Goal: Task Accomplishment & Management: Manage account settings

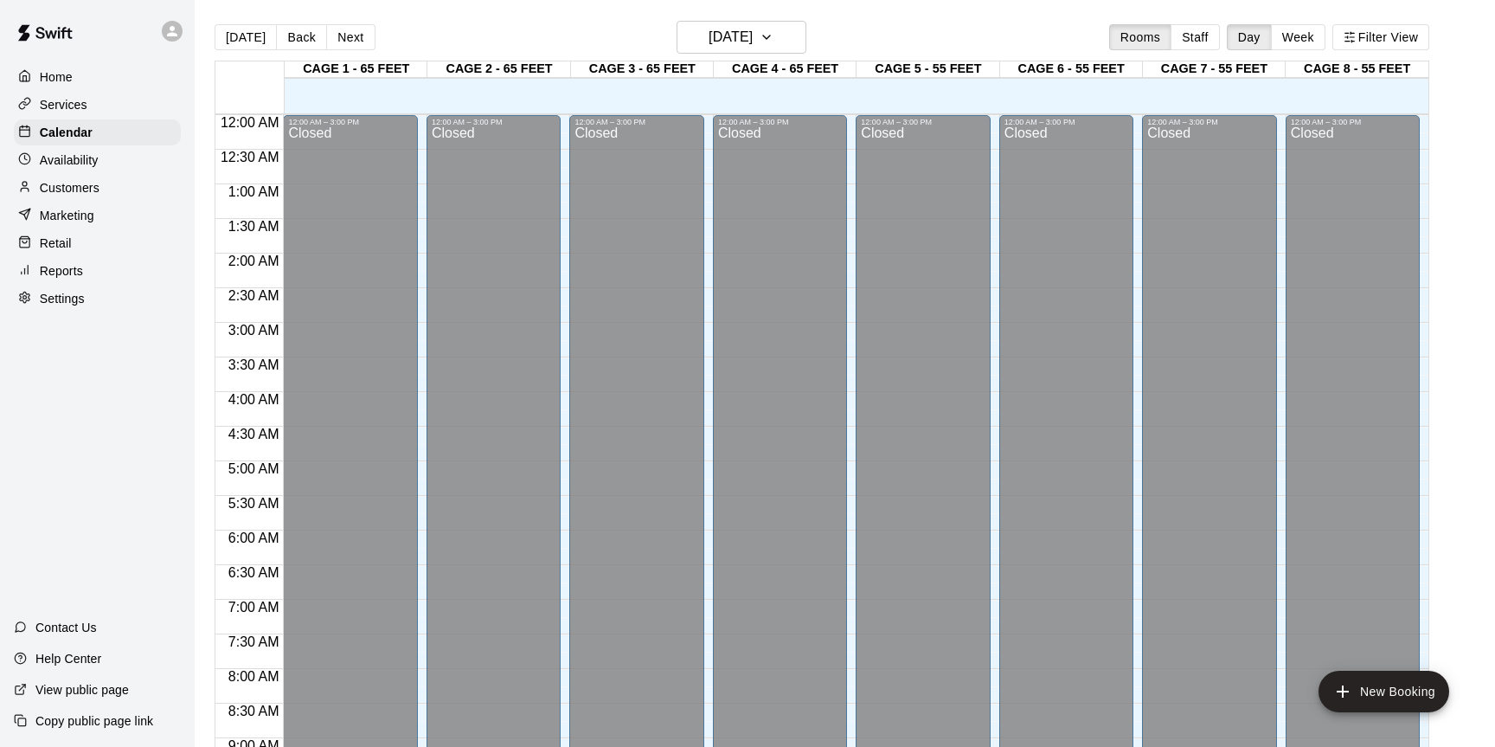
scroll to position [958, 0]
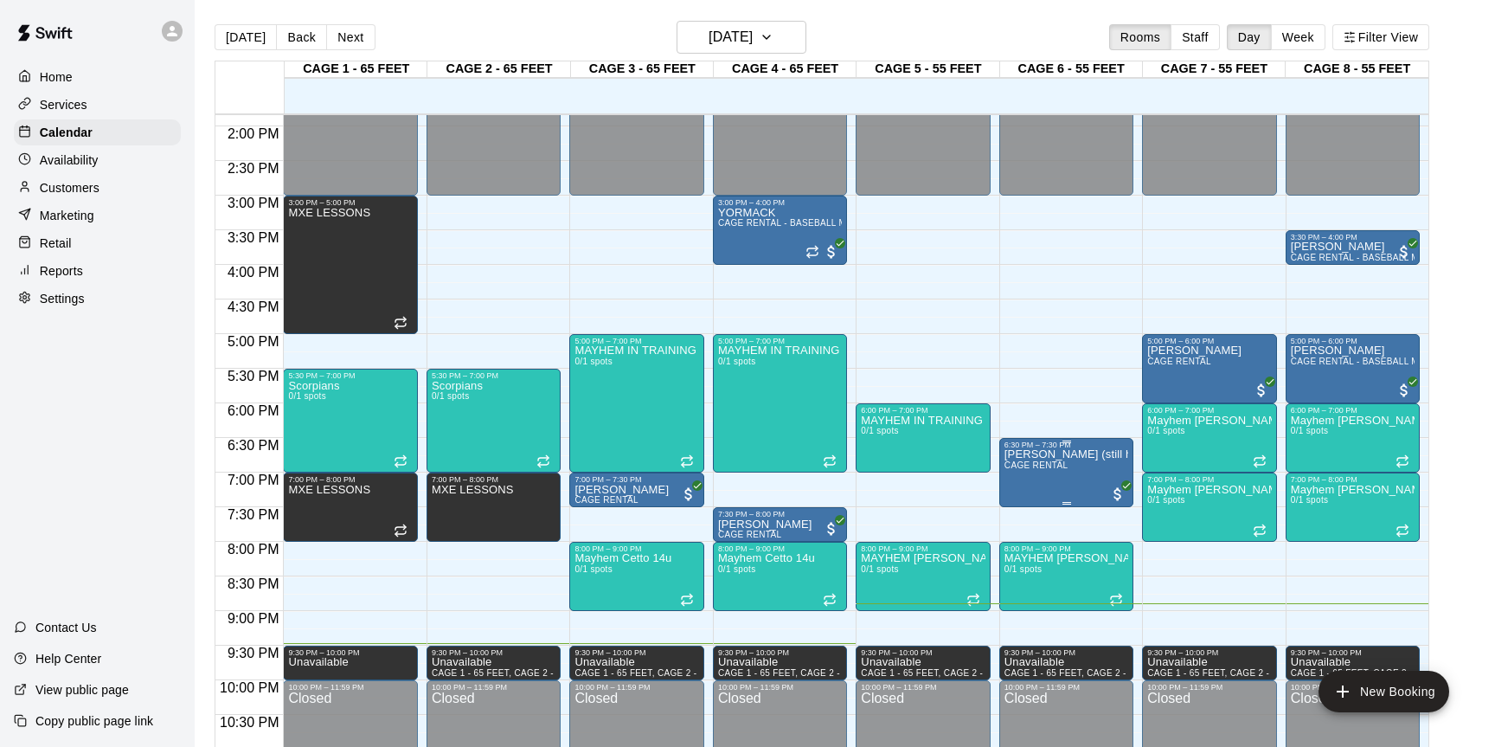
click at [1067, 459] on div at bounding box center [747, 373] width 1495 height 747
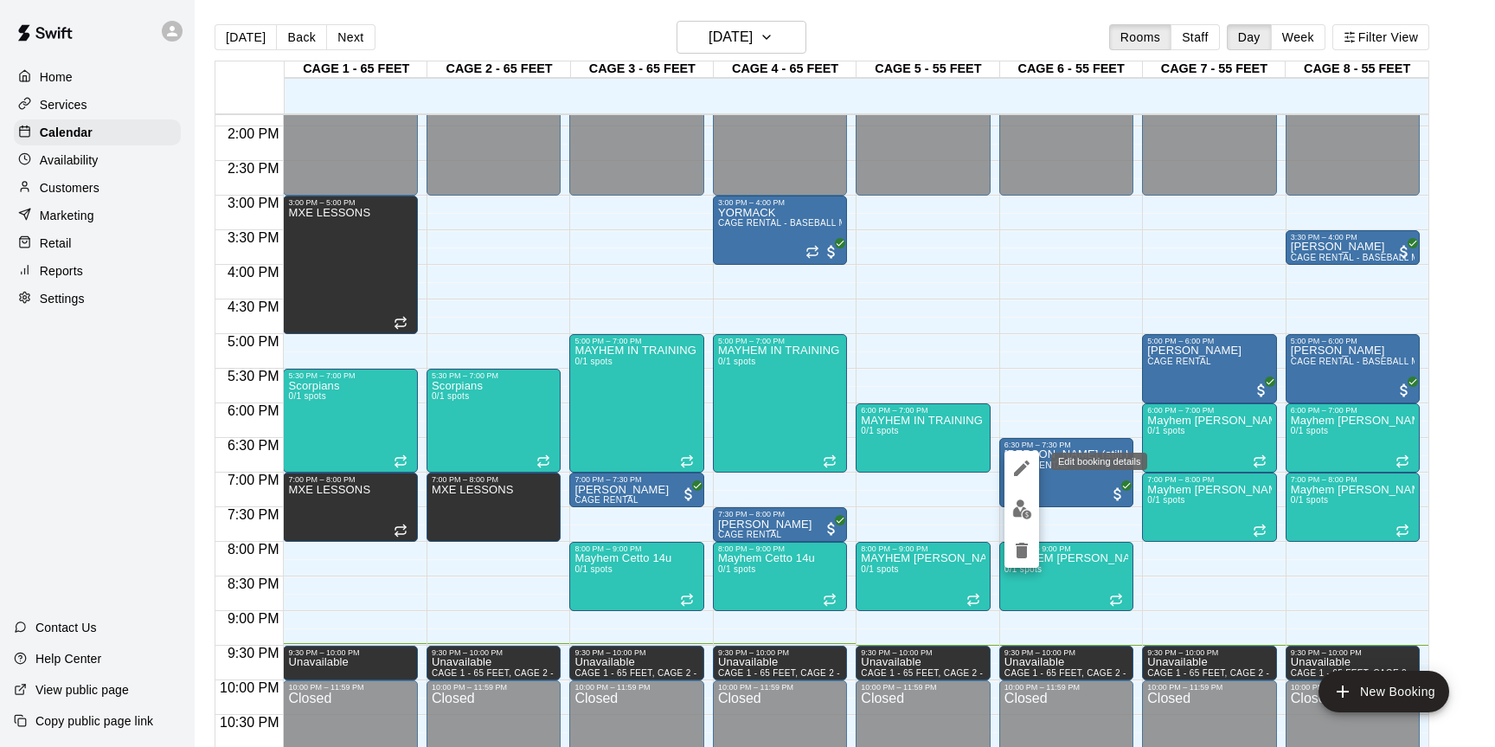
click at [1022, 459] on icon "edit" at bounding box center [1021, 468] width 21 height 21
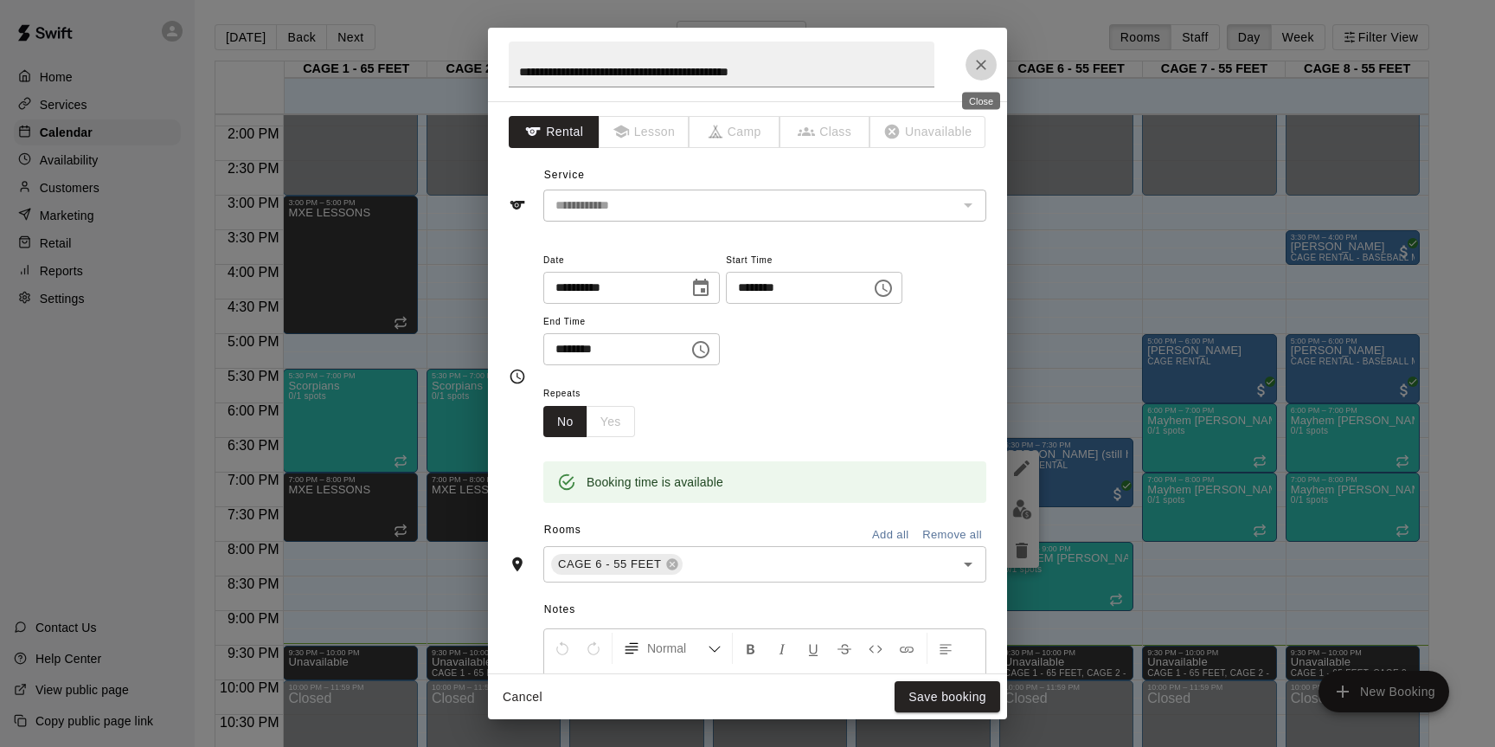
click at [980, 63] on icon "Close" at bounding box center [981, 65] width 10 height 10
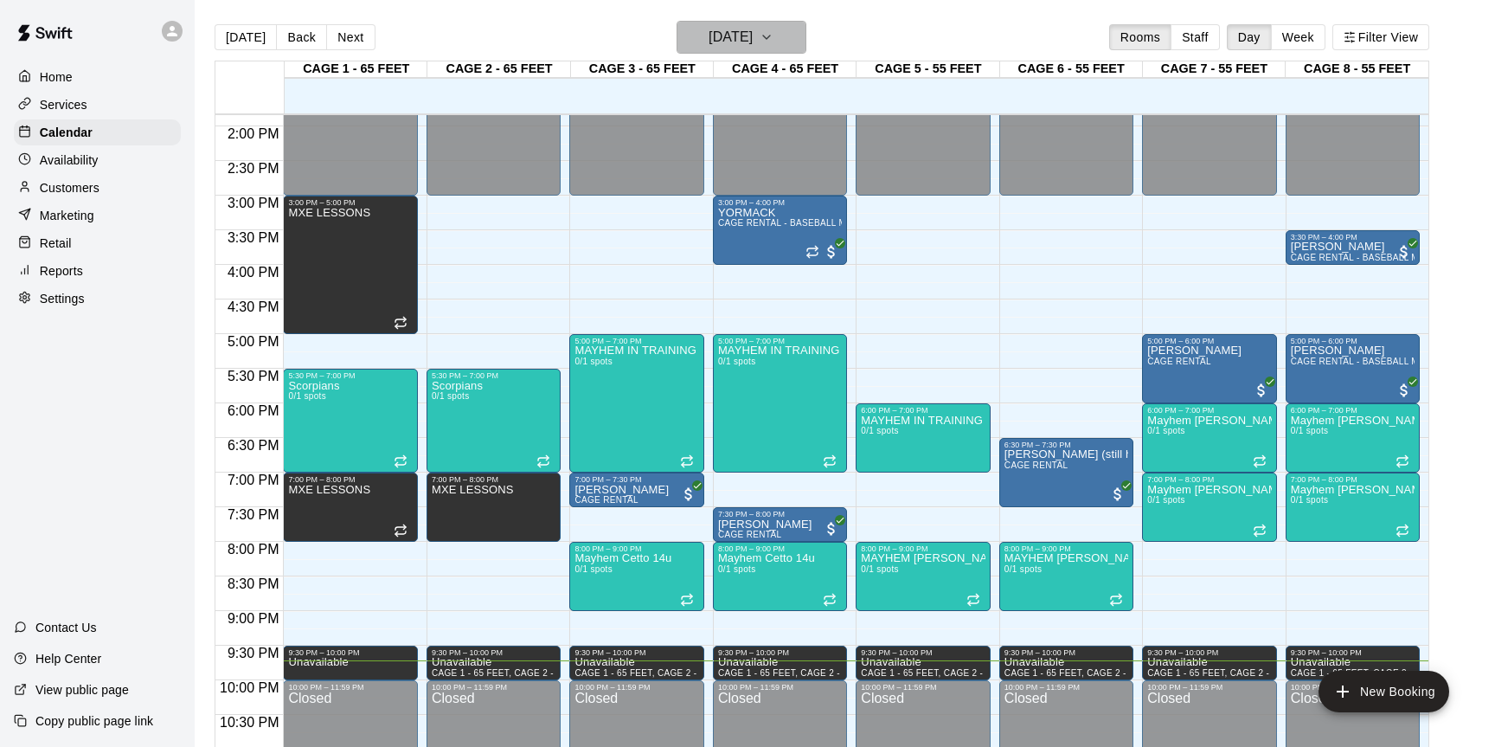
click at [751, 42] on h6 "[DATE]" at bounding box center [731, 37] width 44 height 24
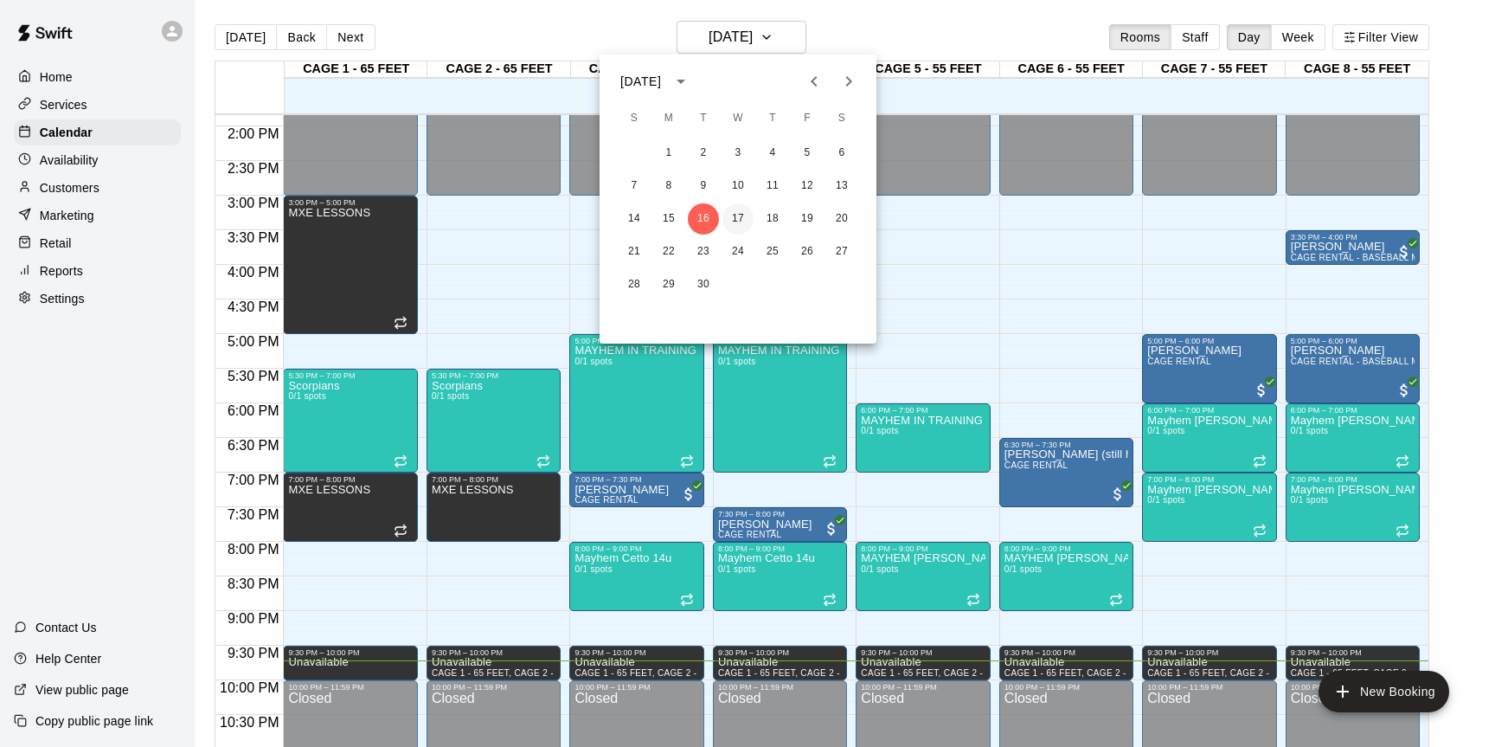
click at [737, 208] on button "17" at bounding box center [737, 218] width 31 height 31
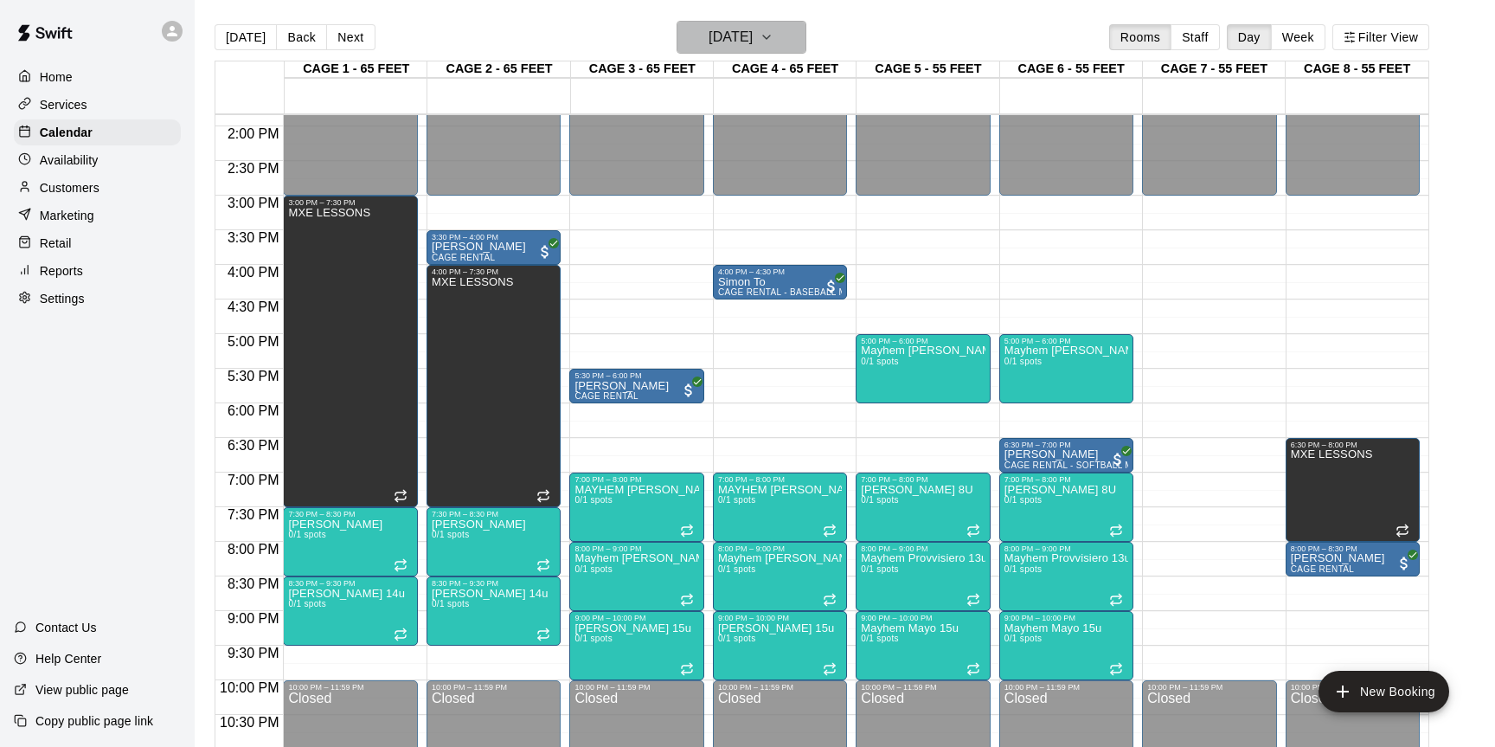
click at [773, 41] on icon "button" at bounding box center [767, 37] width 14 height 21
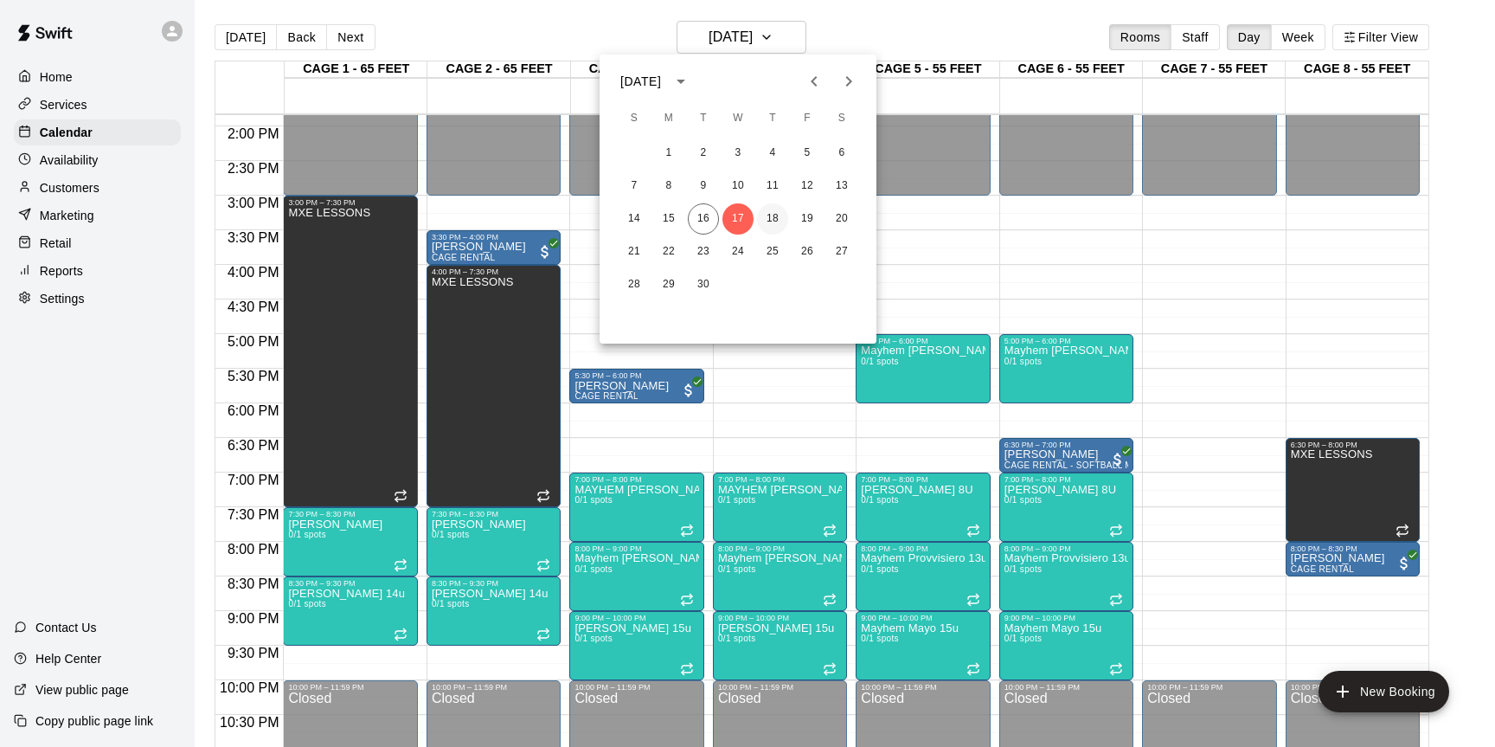
click at [767, 208] on button "18" at bounding box center [772, 218] width 31 height 31
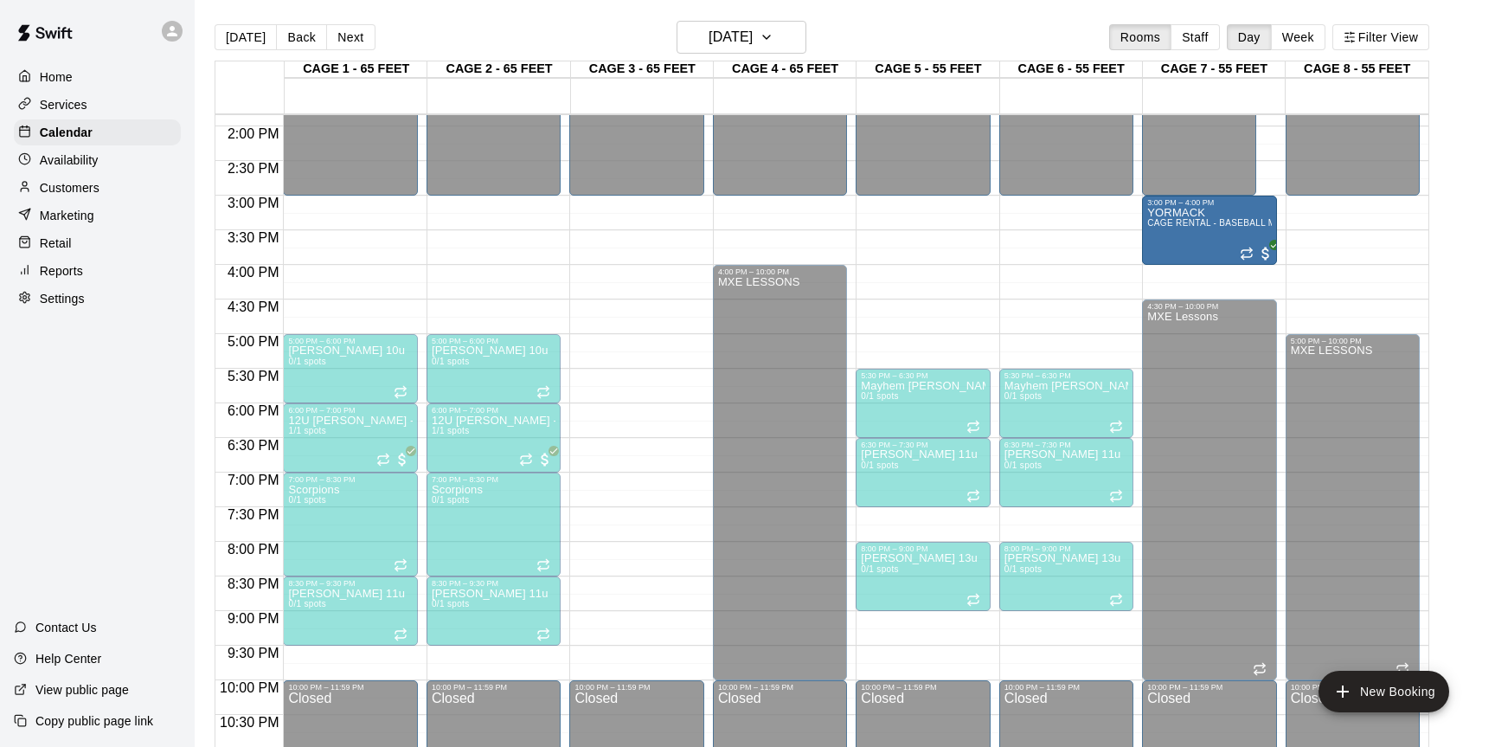
drag, startPoint x: 811, startPoint y: 215, endPoint x: 1199, endPoint y: 219, distance: 388.5
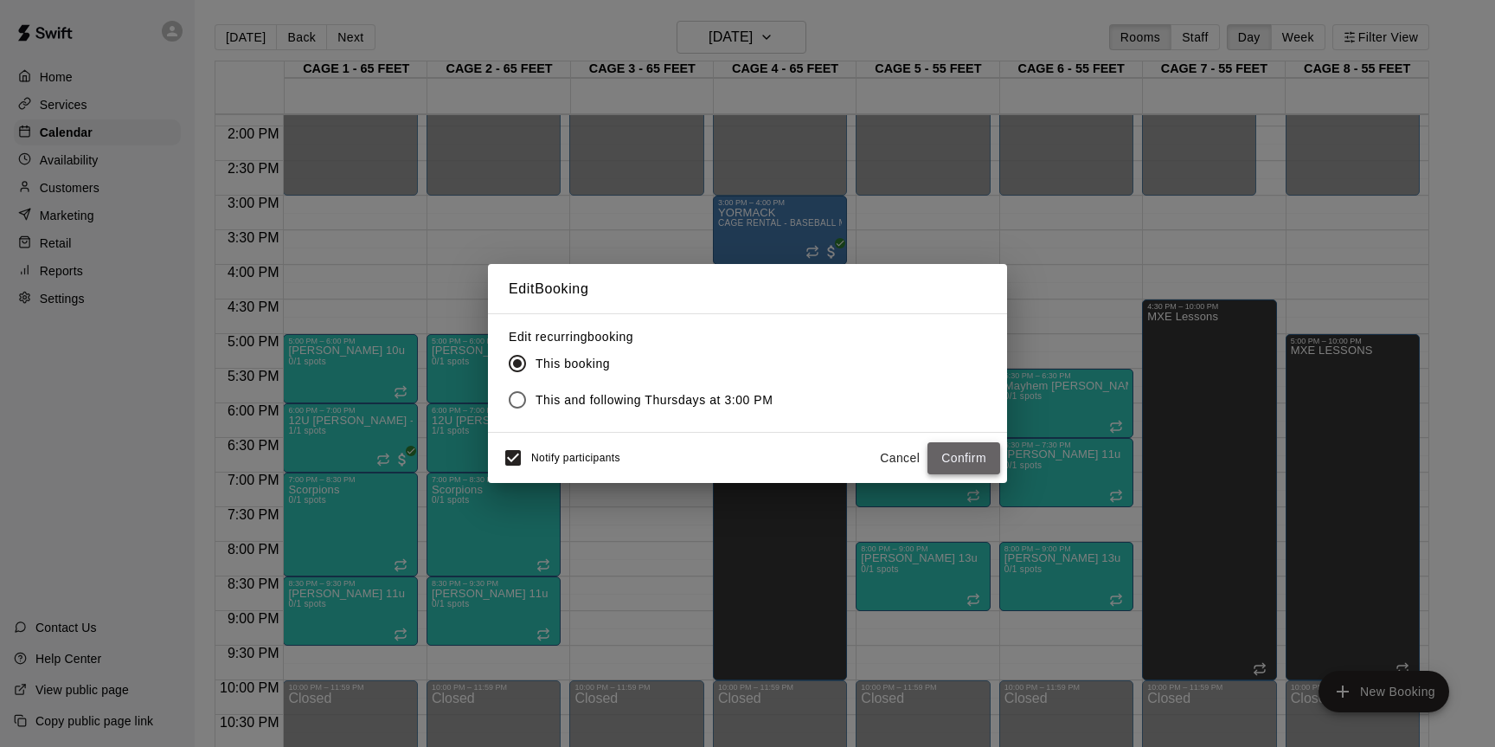
click at [949, 447] on button "Confirm" at bounding box center [963, 458] width 73 height 32
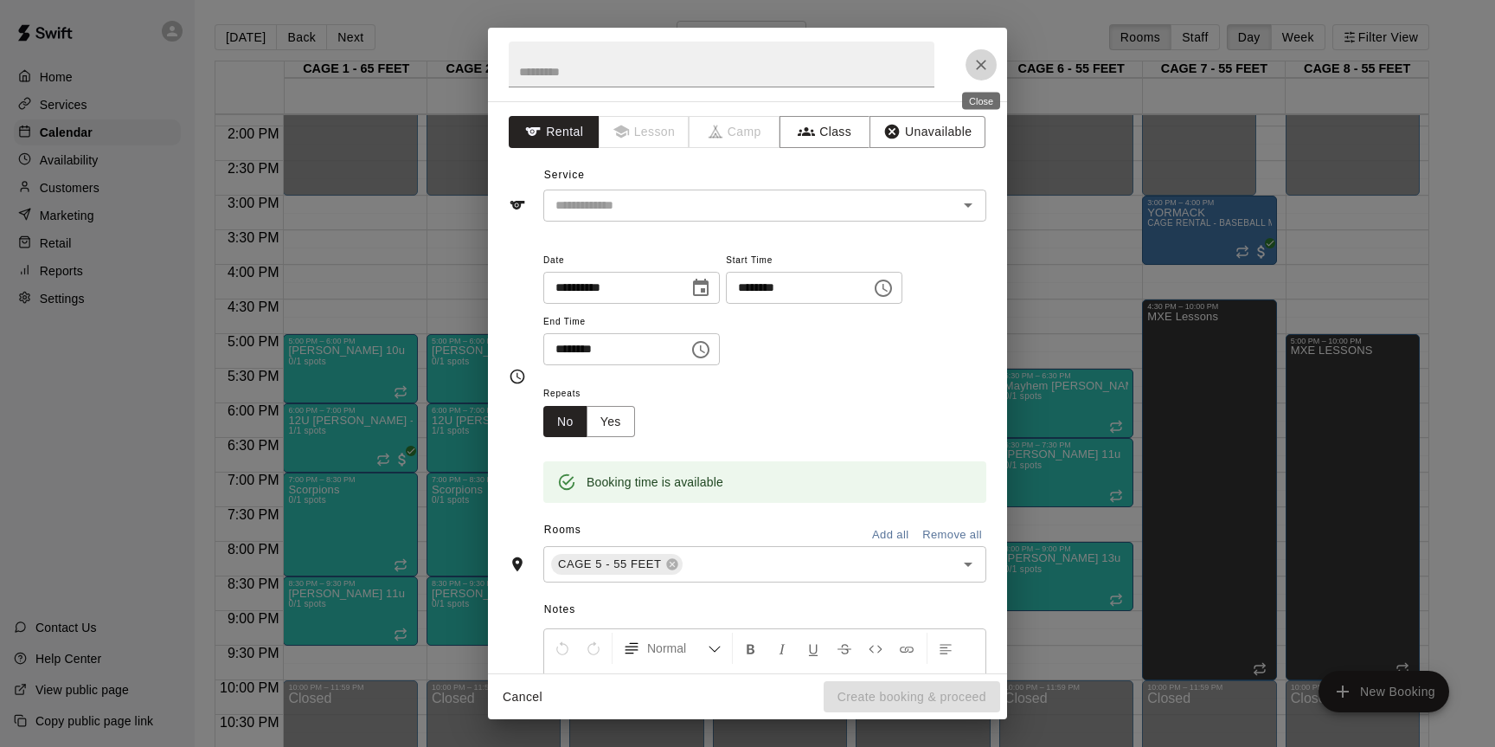
click at [974, 57] on icon "Close" at bounding box center [980, 64] width 17 height 17
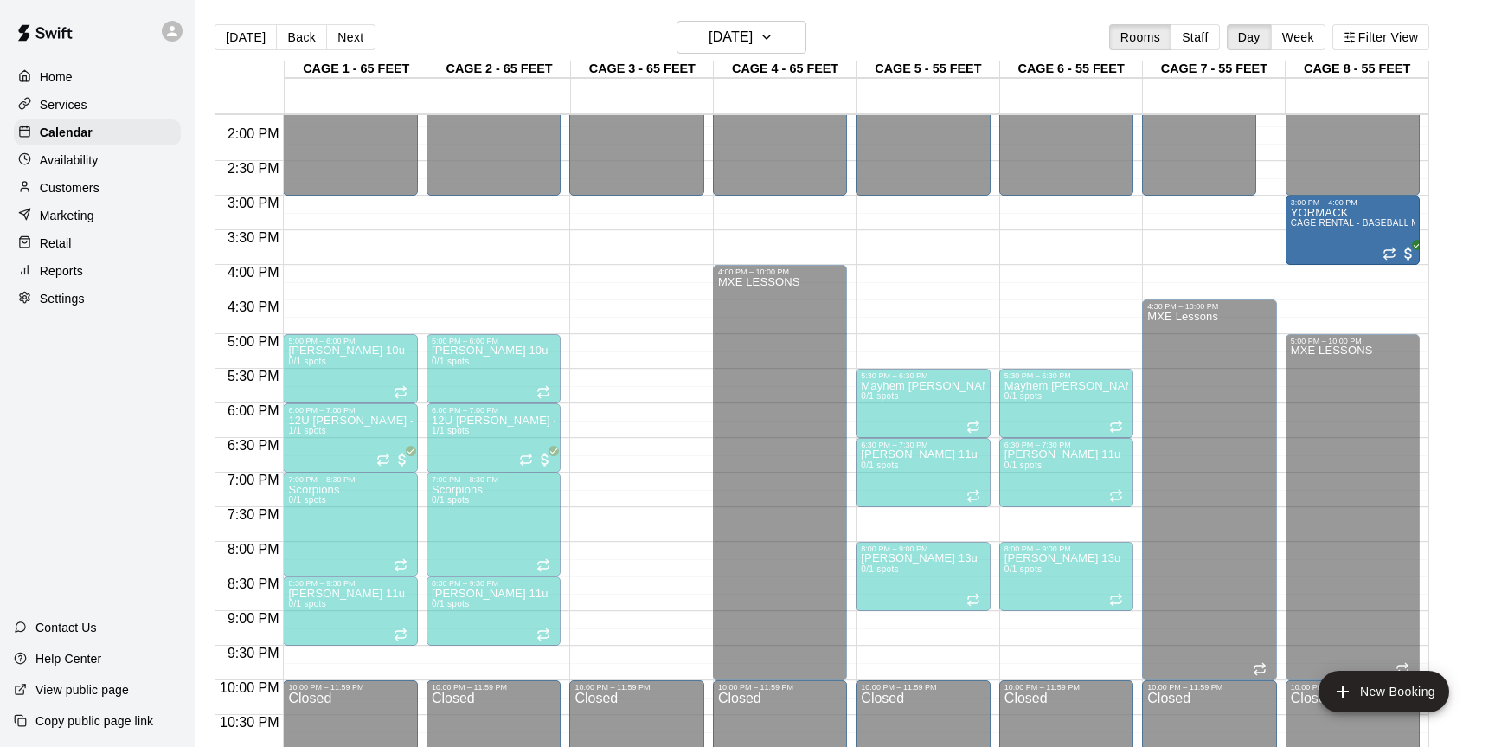
drag, startPoint x: 1228, startPoint y: 228, endPoint x: 1313, endPoint y: 228, distance: 84.8
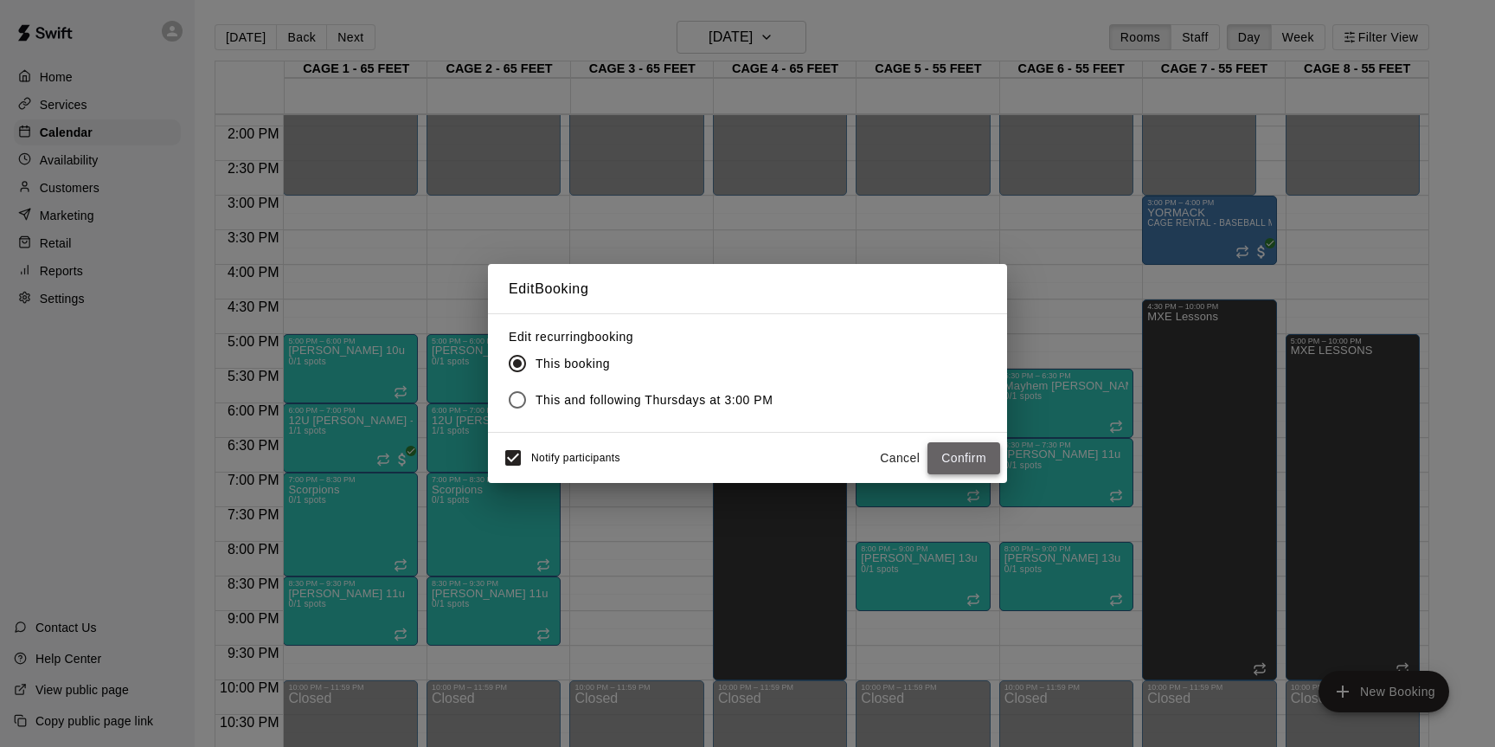
click at [945, 452] on button "Confirm" at bounding box center [963, 458] width 73 height 32
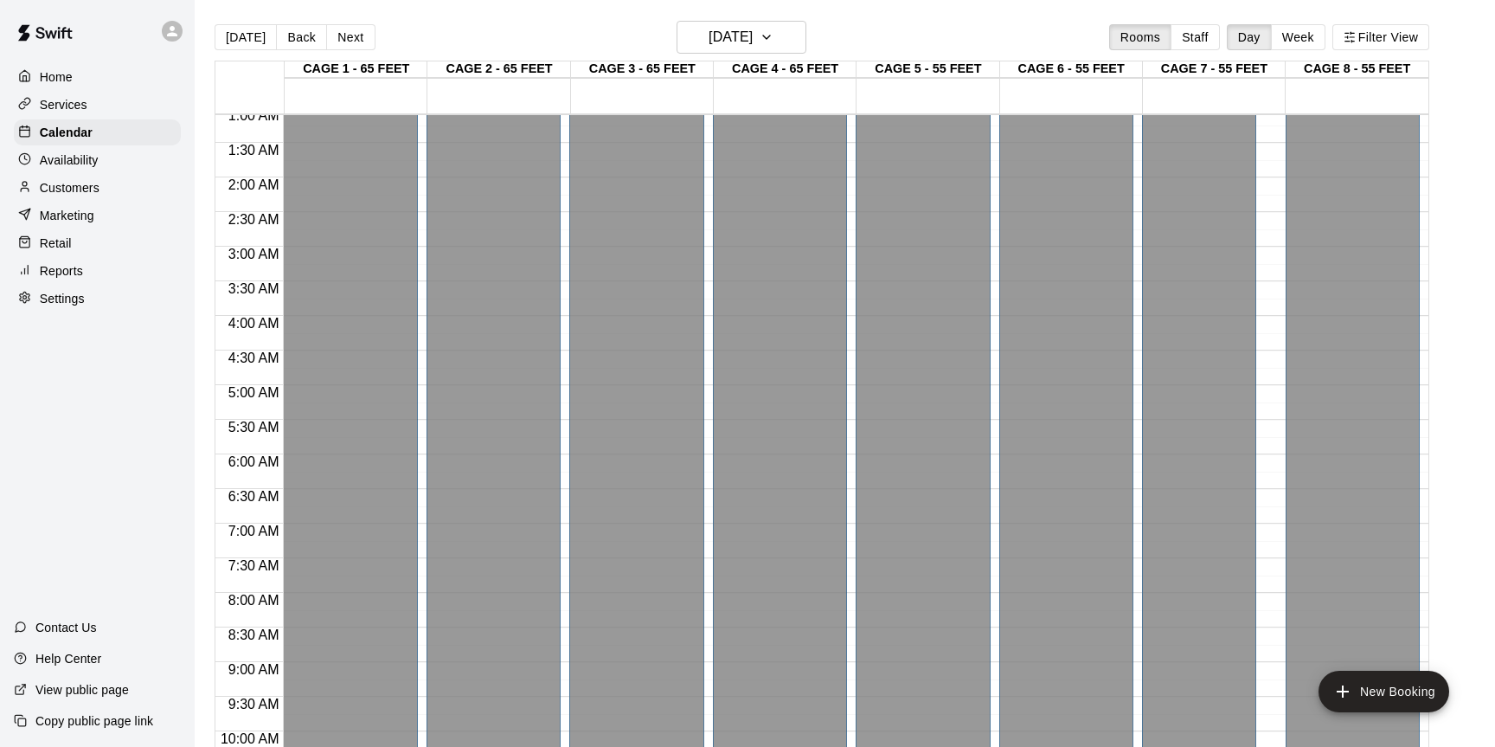
scroll to position [0, 0]
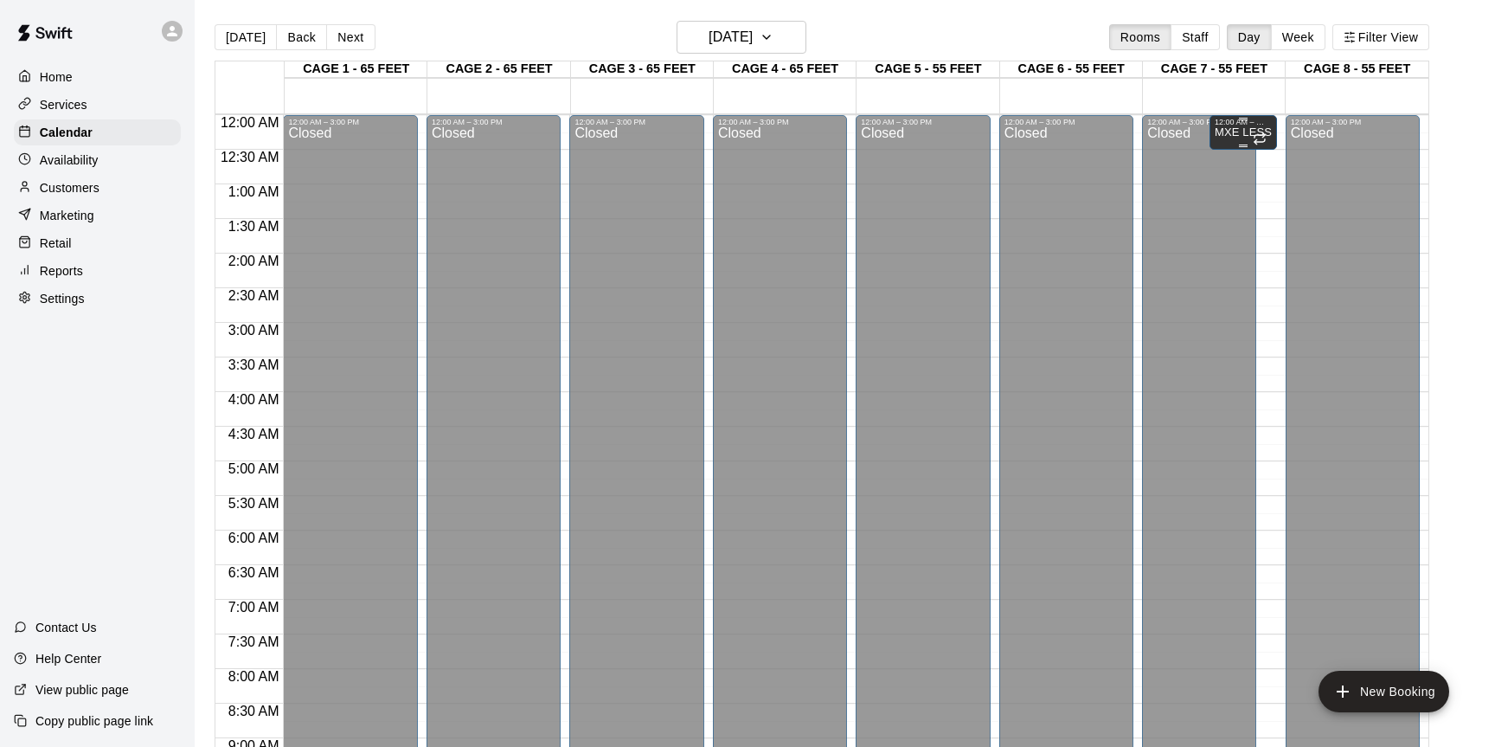
click at [1218, 132] on p "MXE LESSONS" at bounding box center [1243, 132] width 57 height 0
click at [1250, 295] on div at bounding box center [747, 373] width 1495 height 747
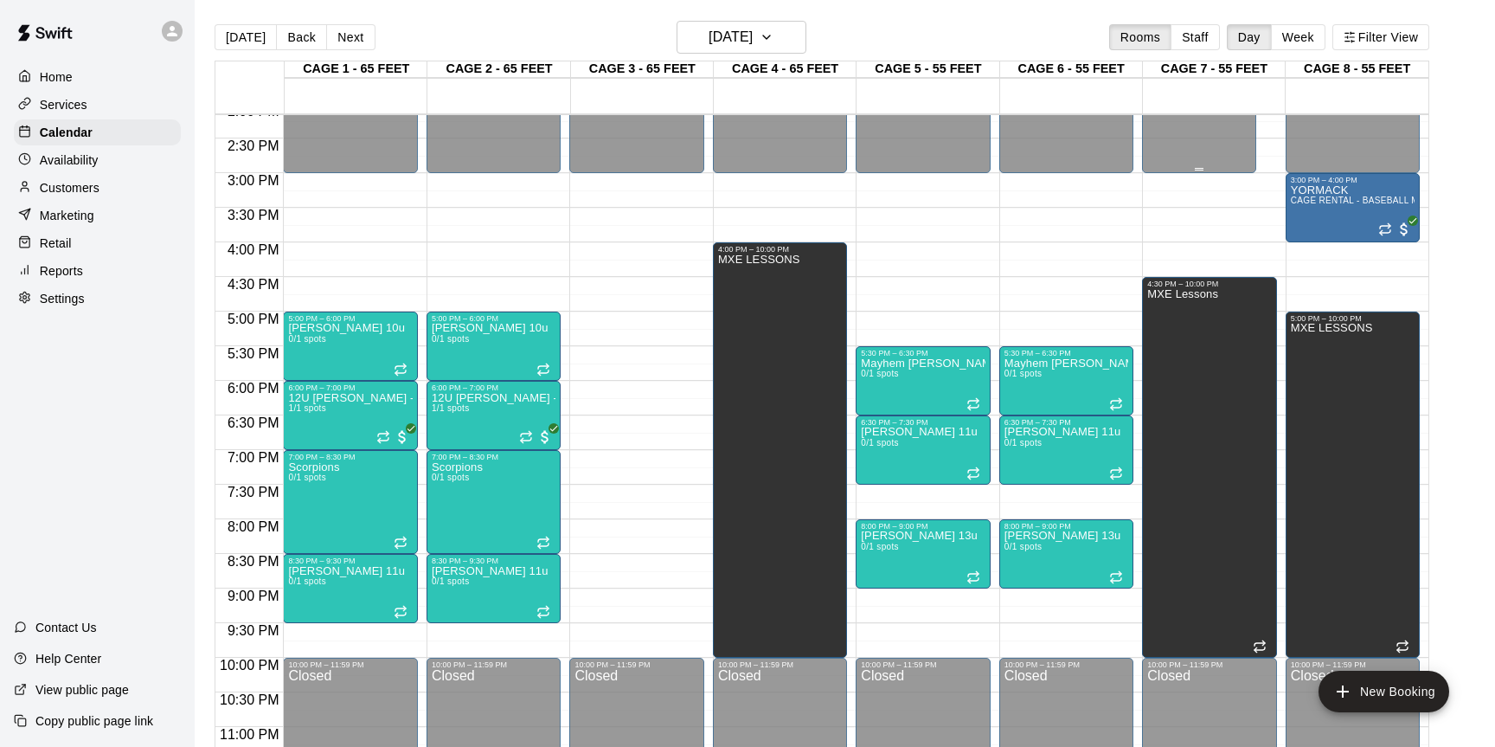
scroll to position [969, 0]
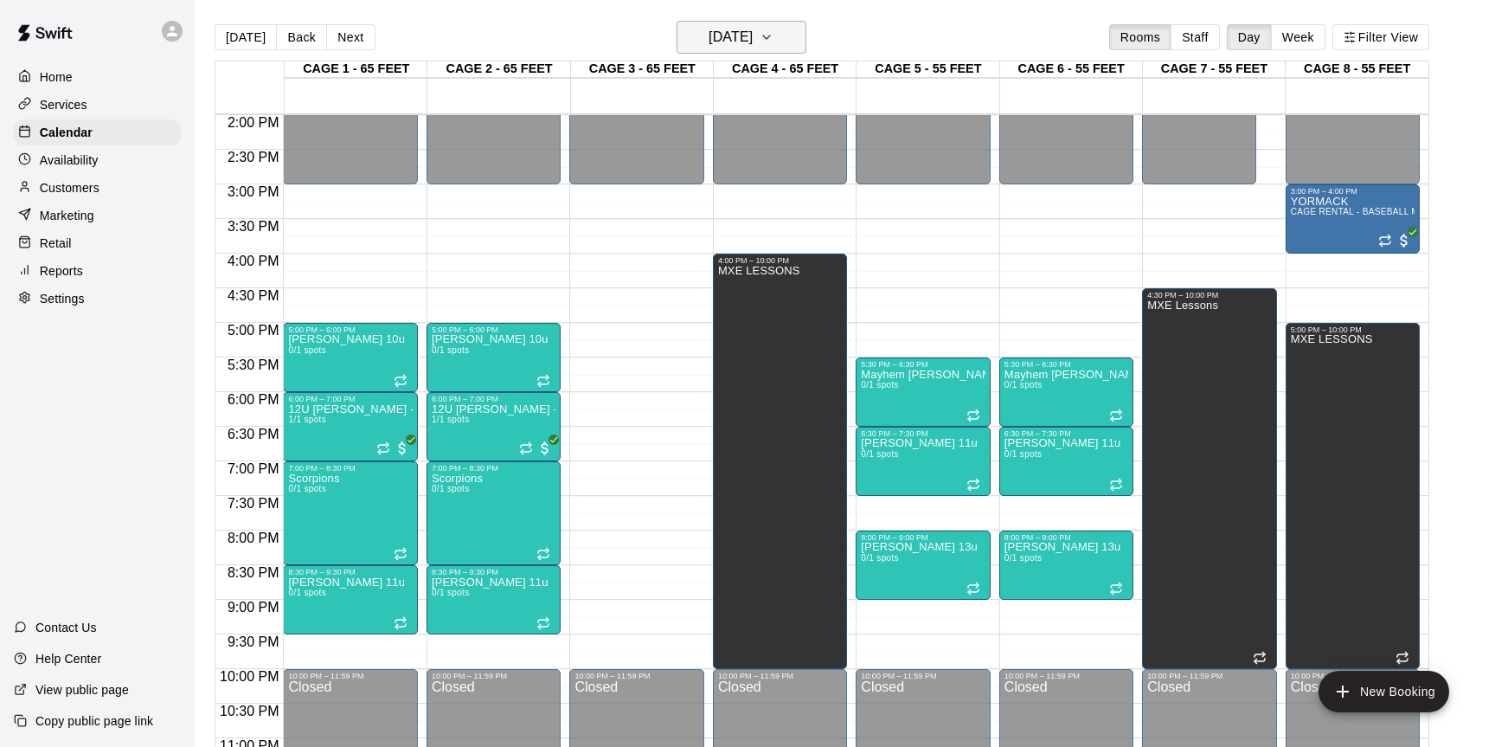
click at [792, 24] on button "[DATE]" at bounding box center [742, 37] width 130 height 33
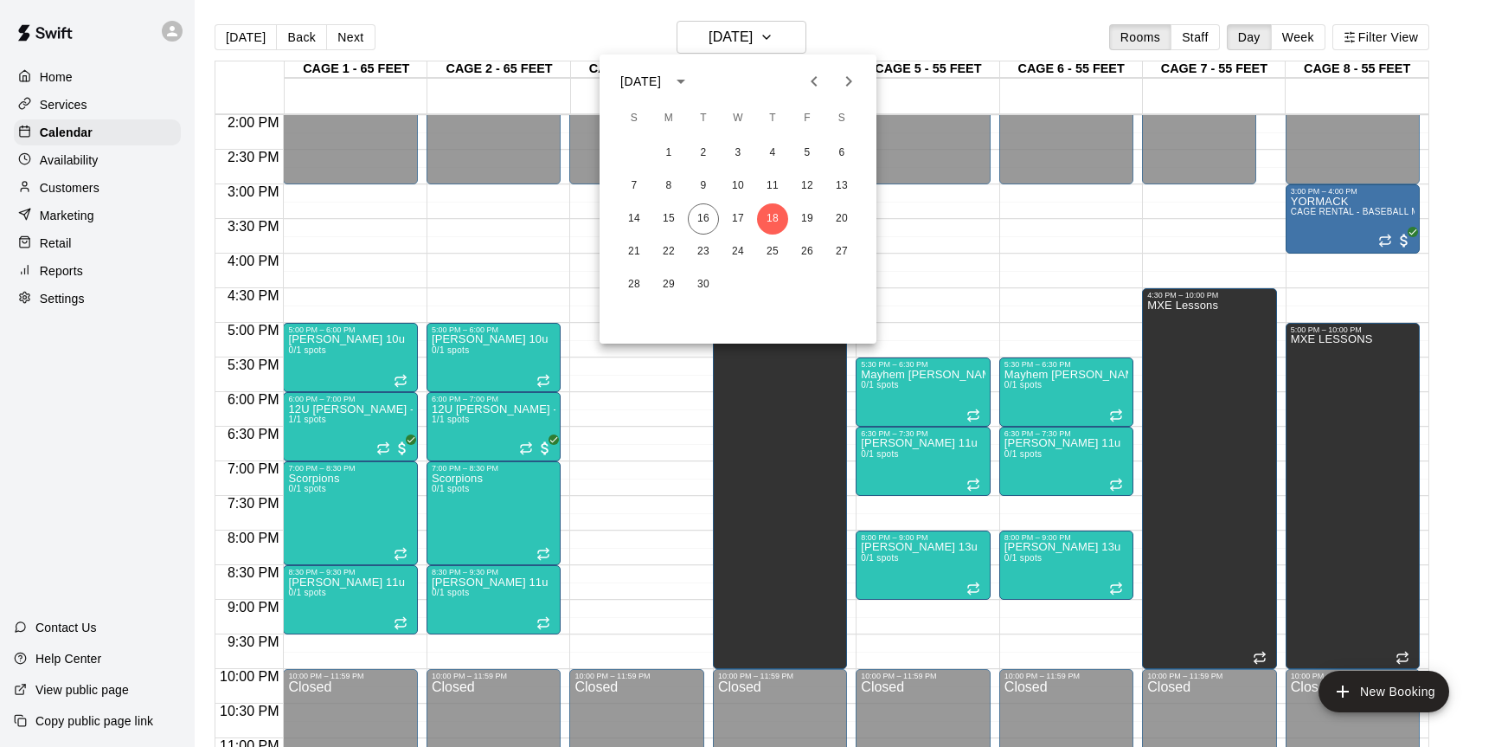
click at [540, 248] on div at bounding box center [747, 373] width 1495 height 747
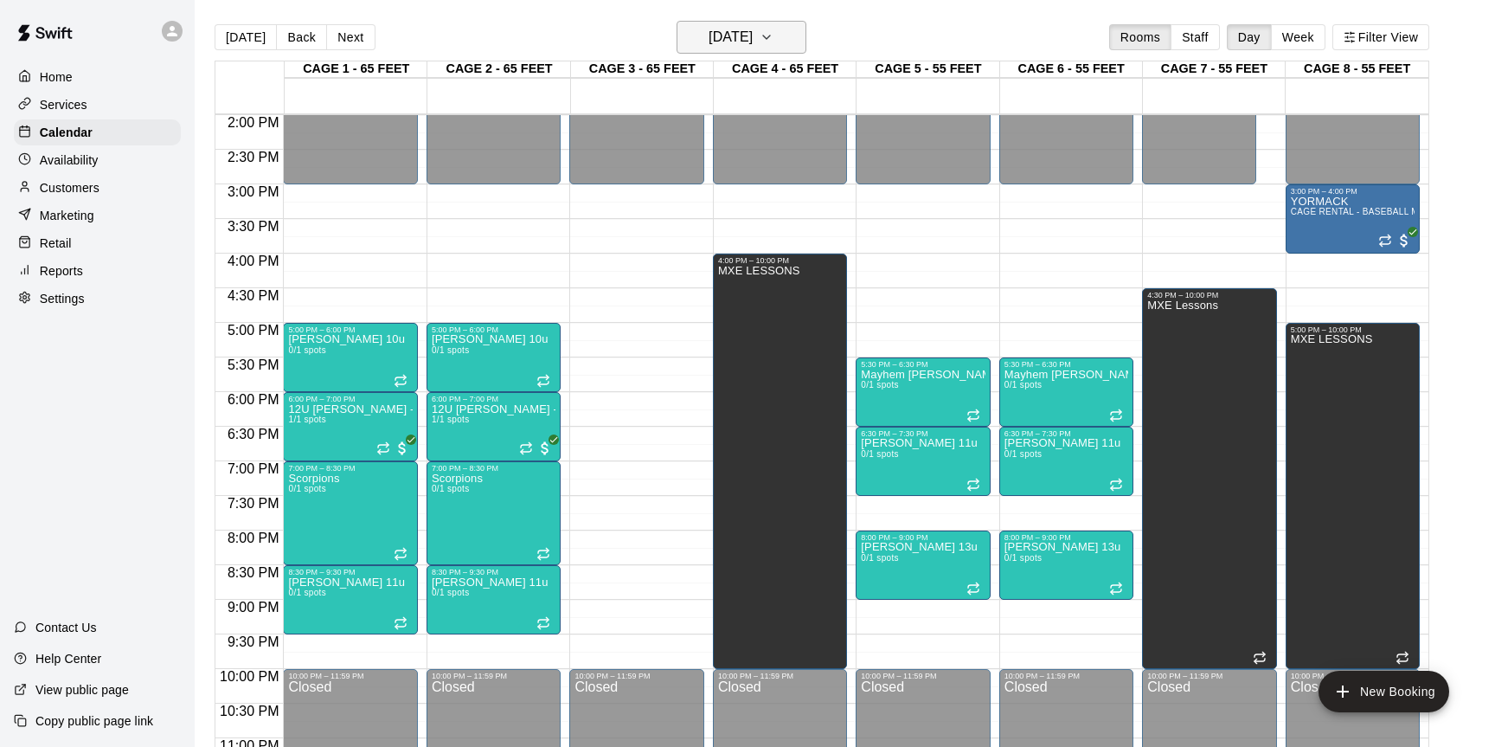
click at [753, 46] on h6 "[DATE]" at bounding box center [731, 37] width 44 height 24
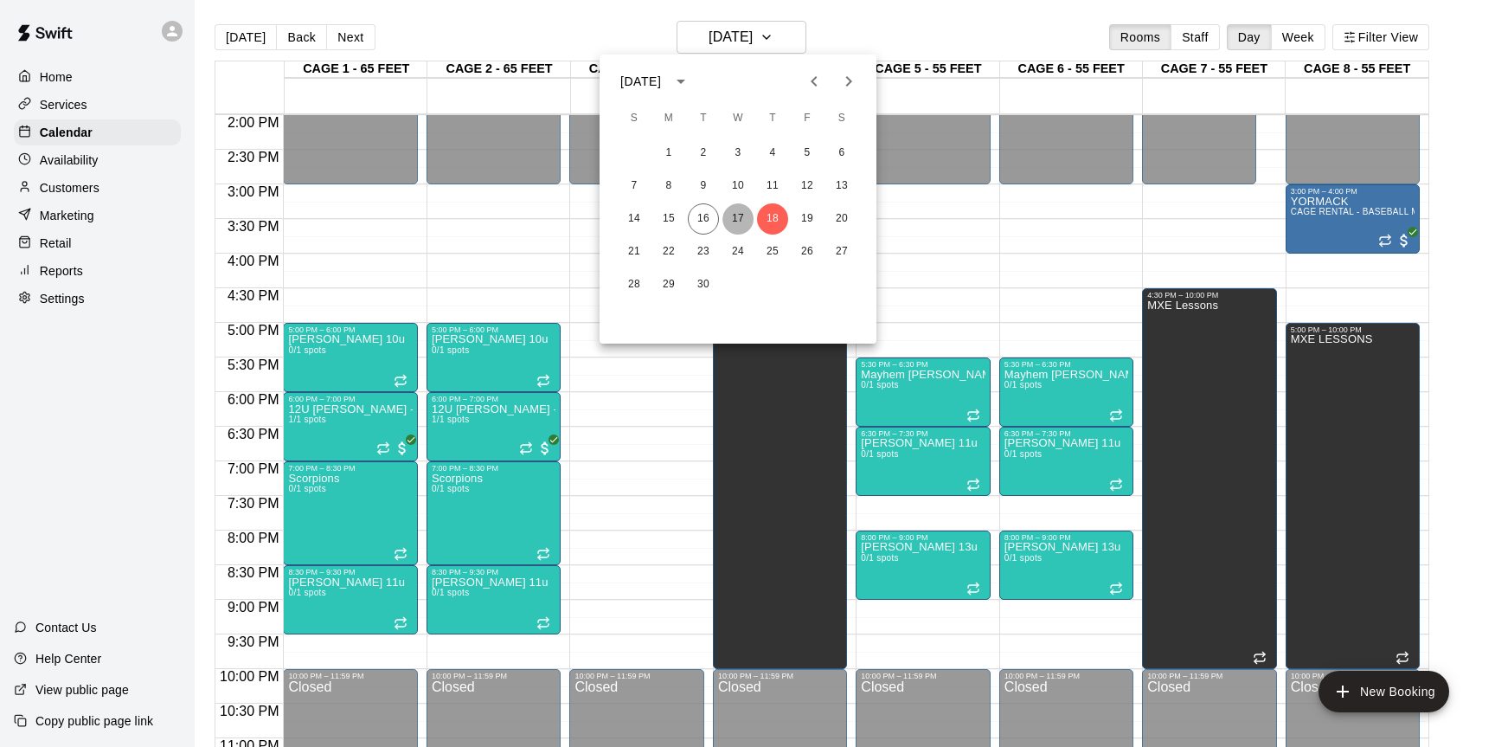
click at [736, 211] on button "17" at bounding box center [737, 218] width 31 height 31
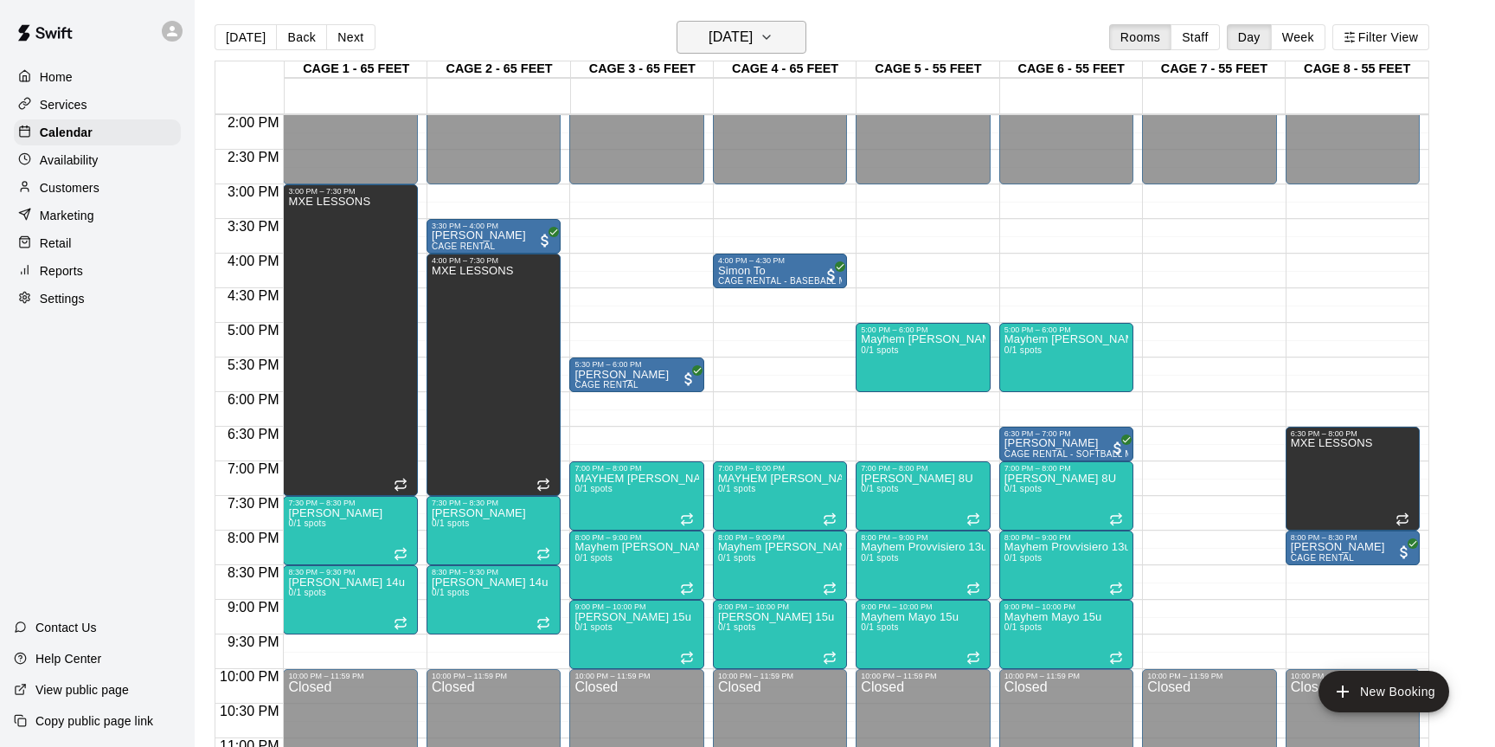
click at [715, 43] on h6 "[DATE]" at bounding box center [731, 37] width 44 height 24
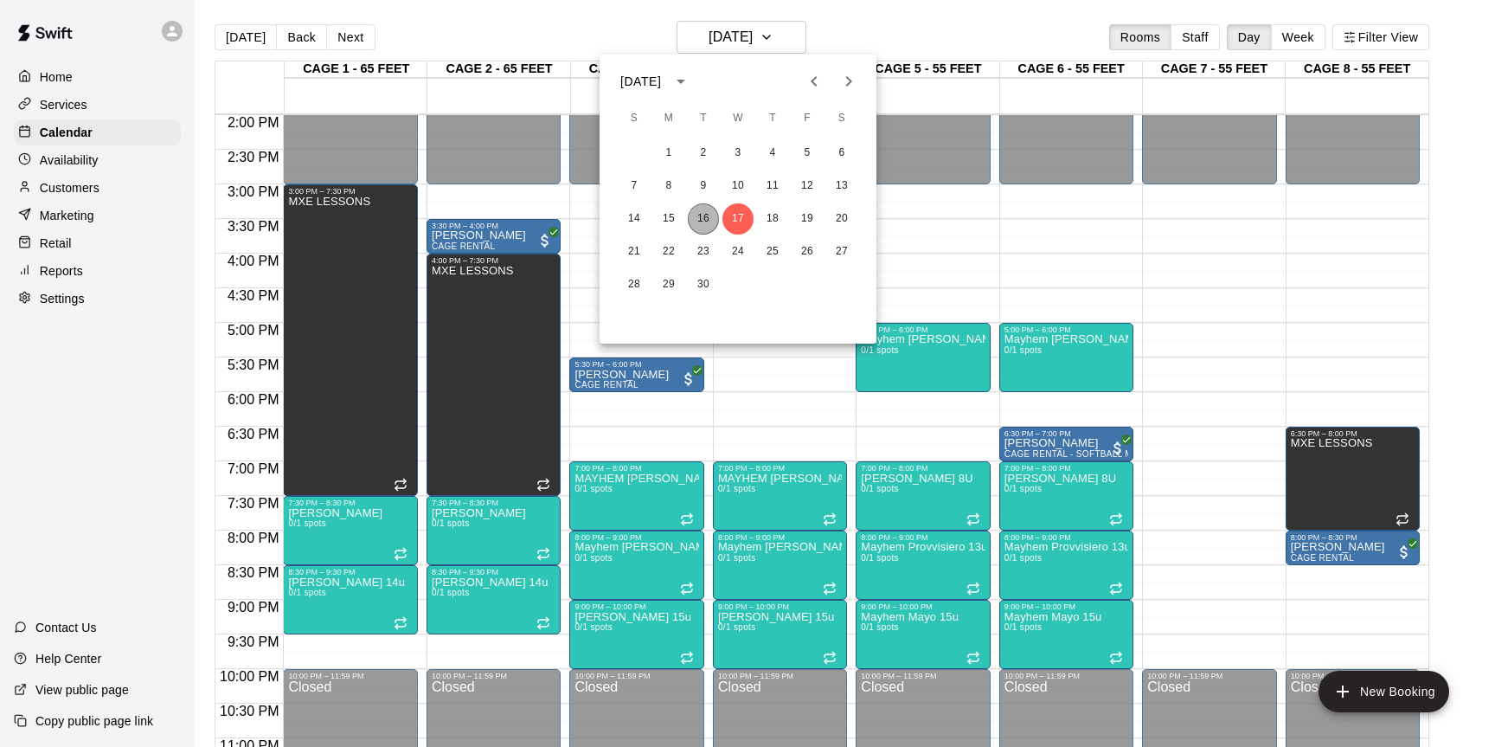
click at [696, 211] on button "16" at bounding box center [703, 218] width 31 height 31
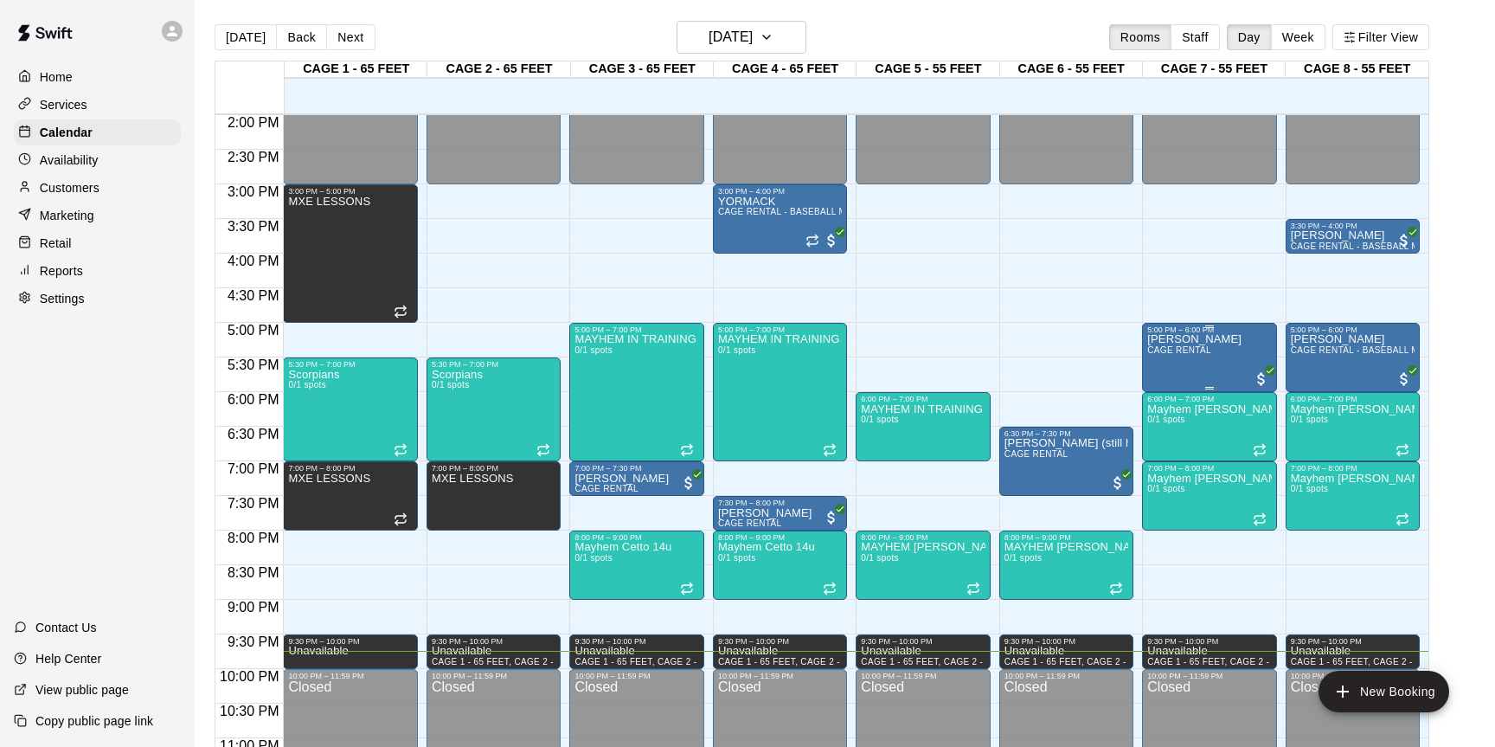
click at [1186, 339] on p "[PERSON_NAME]" at bounding box center [1194, 339] width 94 height 0
click at [1164, 401] on img "edit" at bounding box center [1165, 399] width 20 height 20
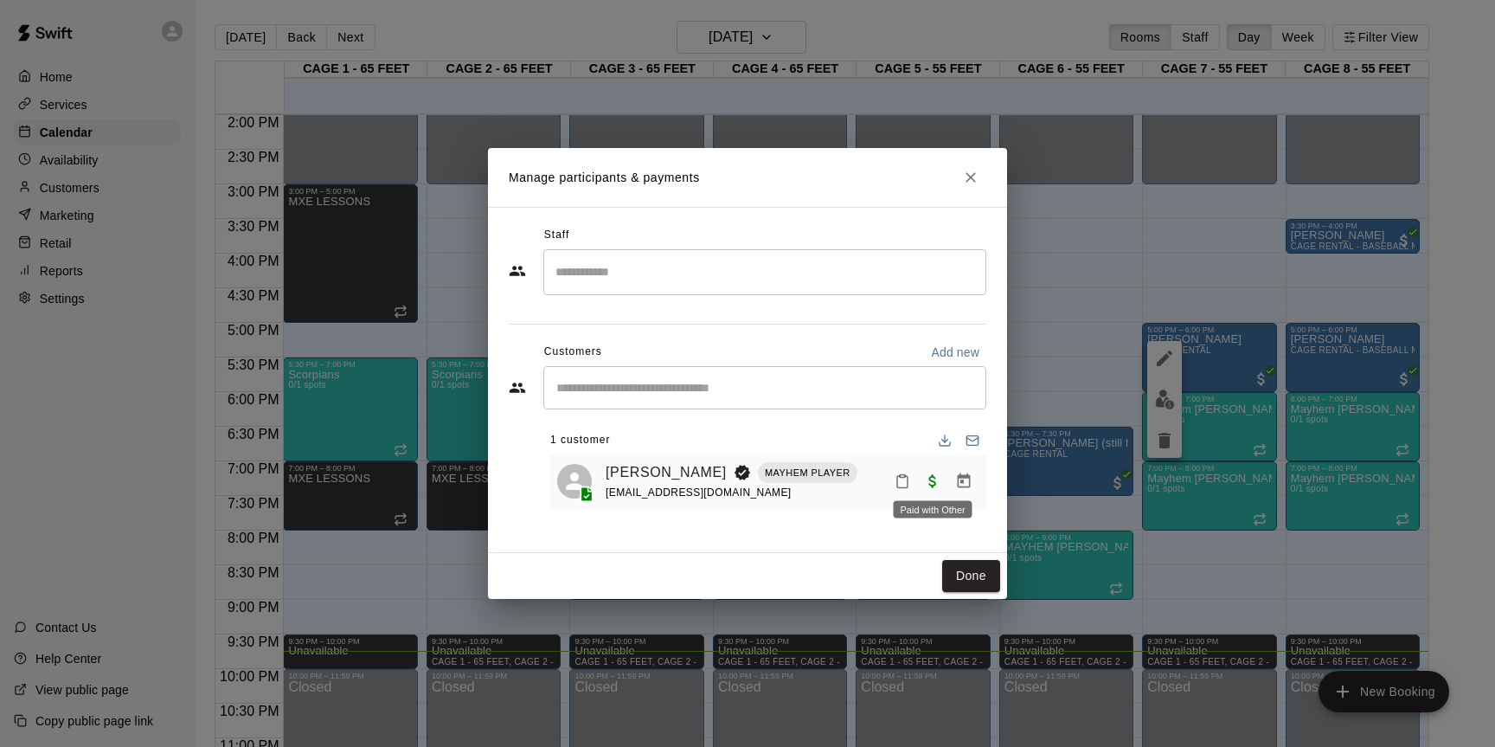
click at [933, 478] on span "Paid with Other" at bounding box center [932, 480] width 31 height 15
click at [964, 491] on button "Manage bookings & payment" at bounding box center [963, 480] width 31 height 31
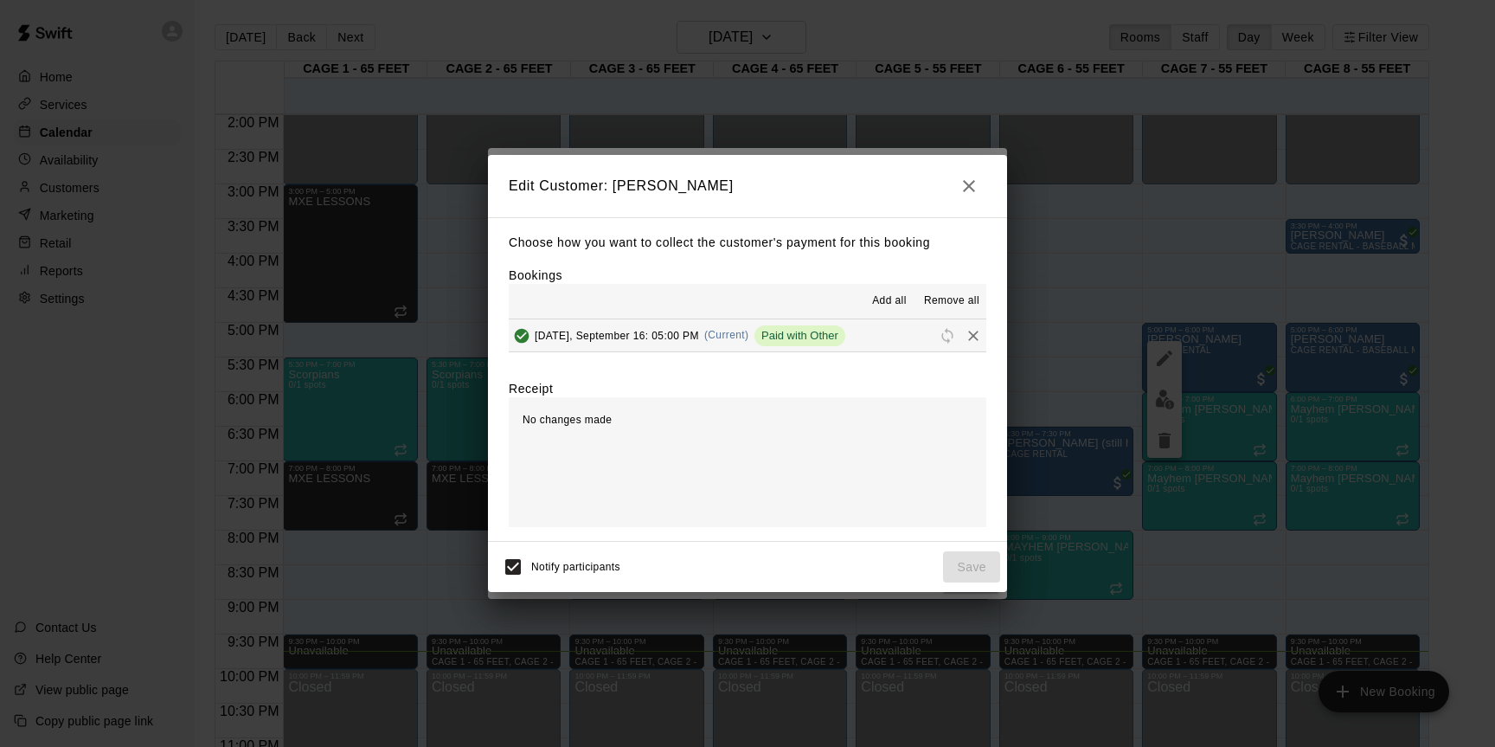
click at [830, 339] on span "Paid with Other" at bounding box center [799, 335] width 91 height 13
click at [966, 176] on icon "button" at bounding box center [969, 186] width 21 height 21
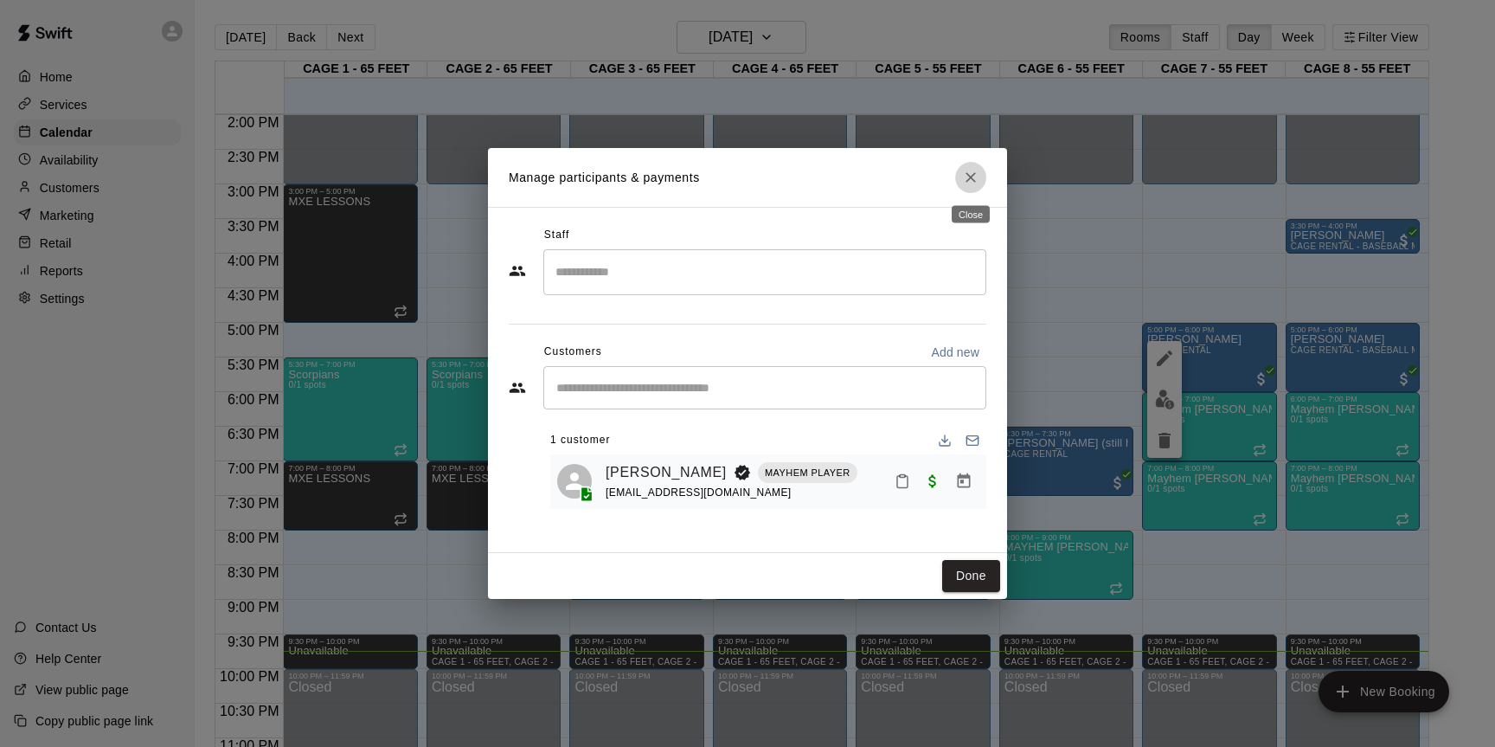
click at [967, 173] on icon "Close" at bounding box center [970, 177] width 17 height 17
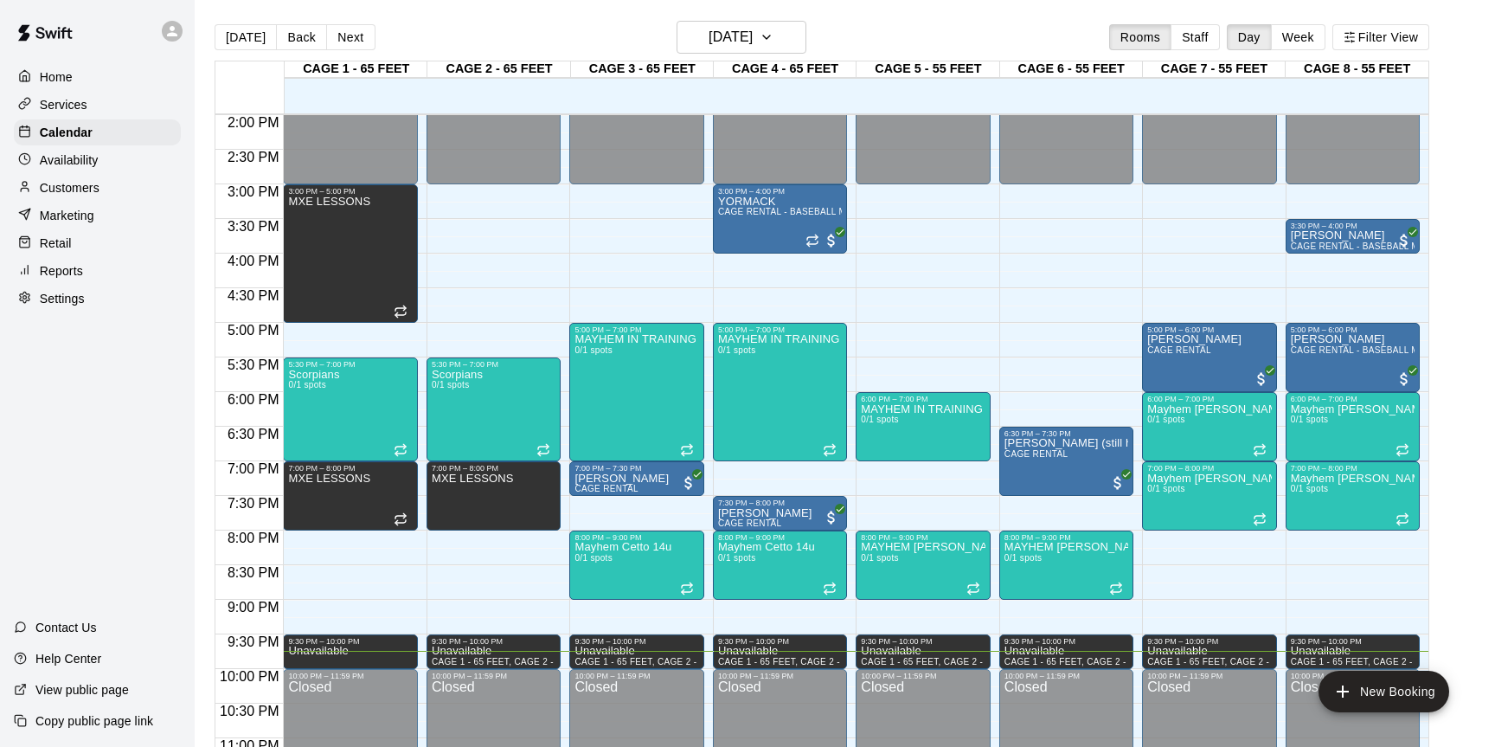
click at [65, 77] on p "Home" at bounding box center [56, 76] width 33 height 17
